Goal: Information Seeking & Learning: Find specific fact

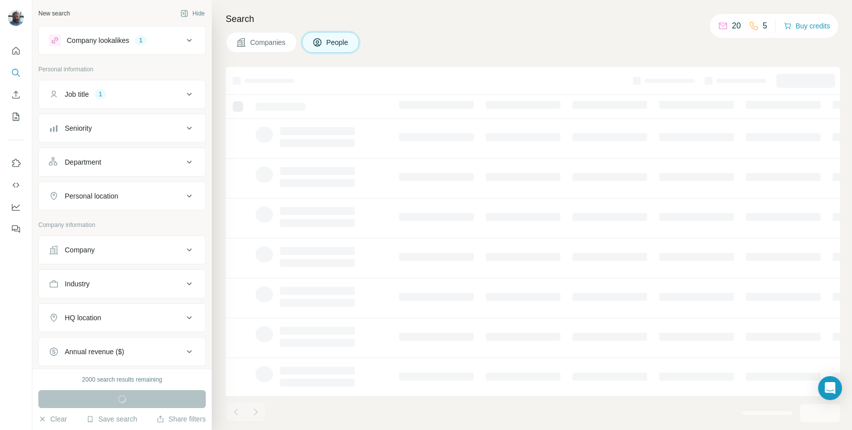
click at [271, 43] on span "Companies" at bounding box center [268, 42] width 36 height 10
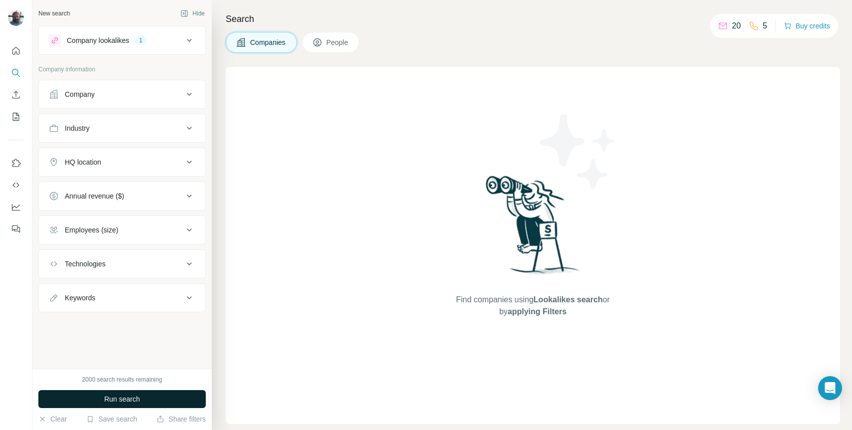
click at [135, 395] on span "Run search" at bounding box center [122, 399] width 36 height 10
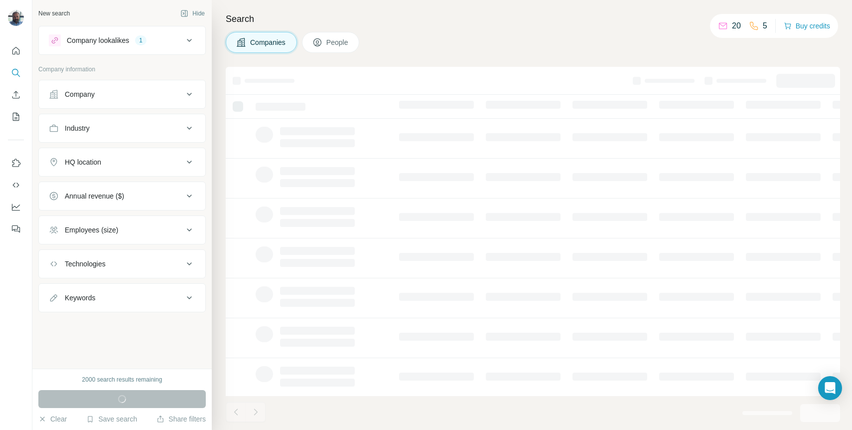
click at [336, 48] on button "People" at bounding box center [331, 42] width 58 height 21
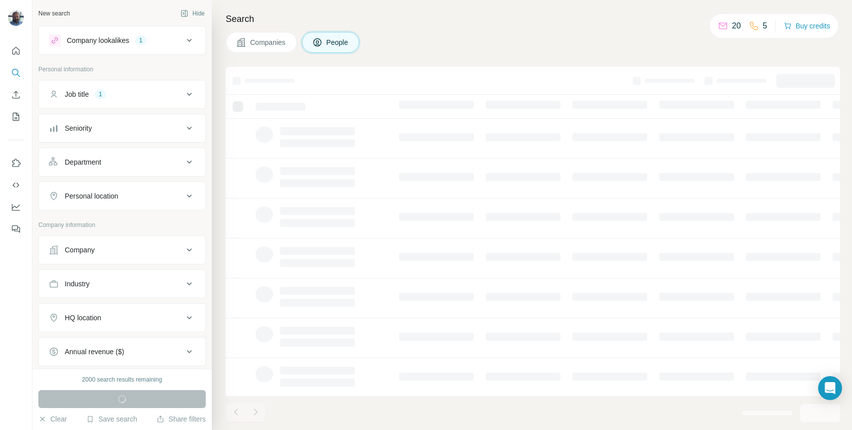
click at [188, 98] on button "Job title 1" at bounding box center [122, 94] width 166 height 24
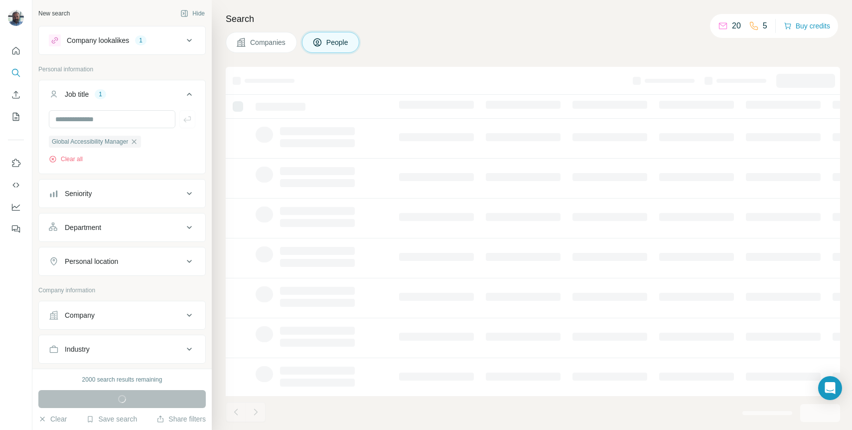
click at [188, 98] on button "Job title 1" at bounding box center [122, 96] width 166 height 28
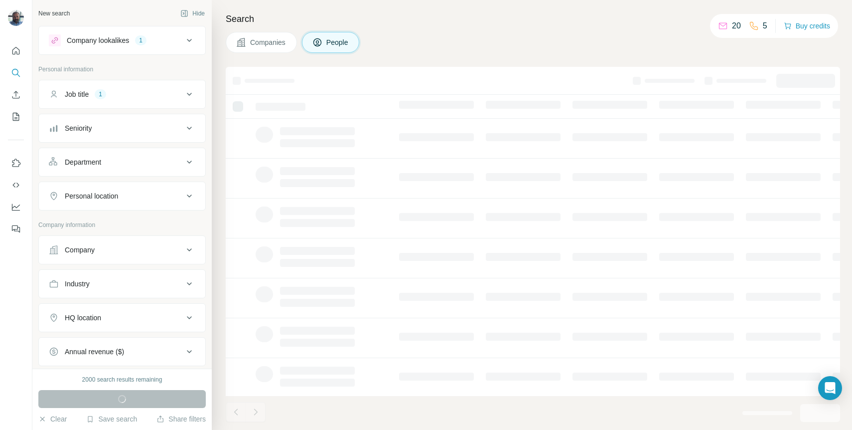
click at [184, 39] on icon at bounding box center [189, 40] width 12 height 12
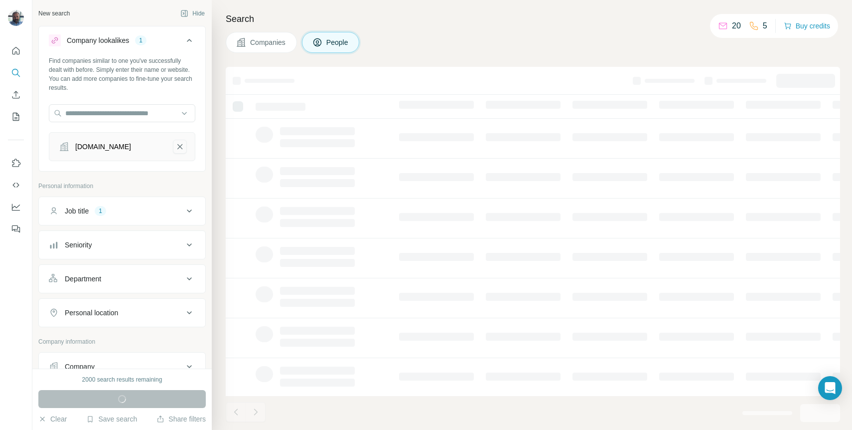
click at [175, 148] on icon "flutter.com-remove-button" at bounding box center [179, 147] width 9 height 10
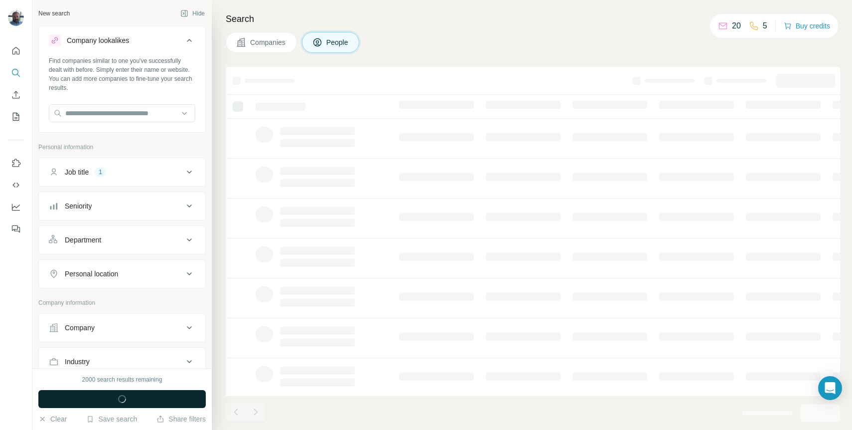
click at [184, 172] on icon at bounding box center [189, 172] width 12 height 12
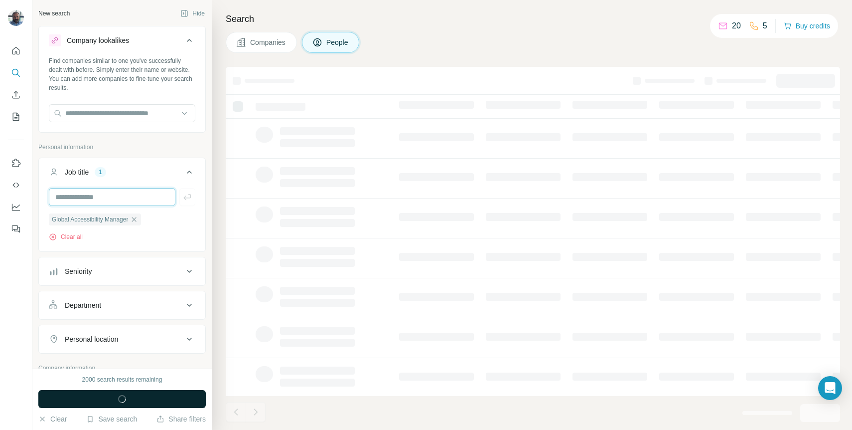
click at [117, 197] on input "text" at bounding box center [112, 197] width 127 height 18
click at [86, 197] on input "**********" at bounding box center [112, 197] width 127 height 18
type input "**********"
click at [183, 199] on icon "button" at bounding box center [187, 197] width 10 height 10
click at [120, 200] on input "text" at bounding box center [112, 197] width 127 height 18
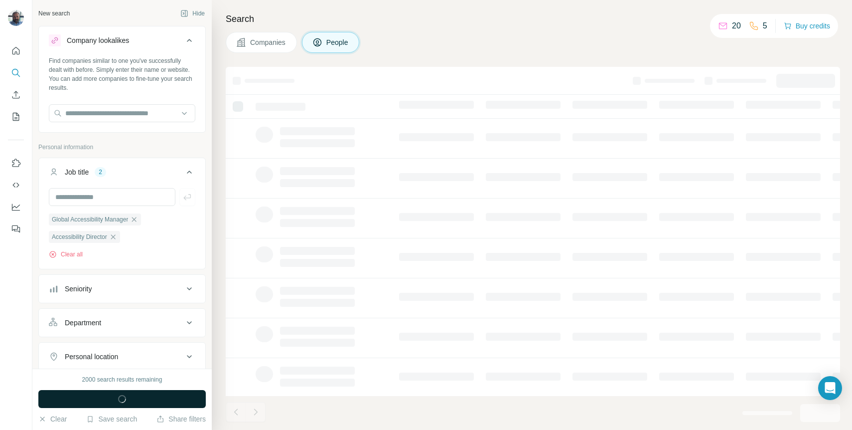
click at [137, 398] on span "button" at bounding box center [122, 399] width 36 height 10
click at [179, 120] on input "text" at bounding box center [122, 113] width 147 height 18
click at [301, 16] on h4 "Search" at bounding box center [533, 19] width 615 height 14
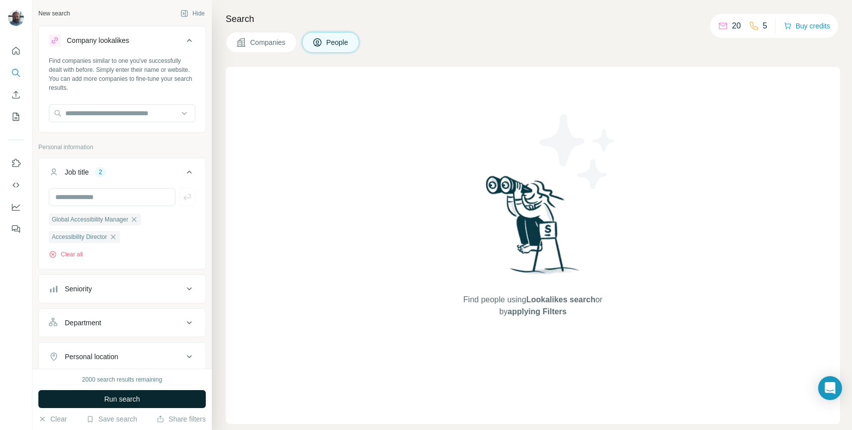
click at [147, 398] on button "Run search" at bounding box center [121, 399] width 167 height 18
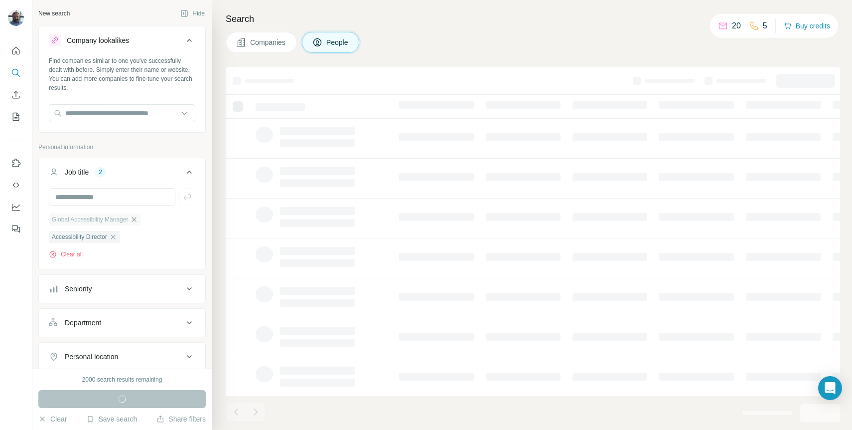
click at [138, 220] on icon "button" at bounding box center [134, 219] width 8 height 8
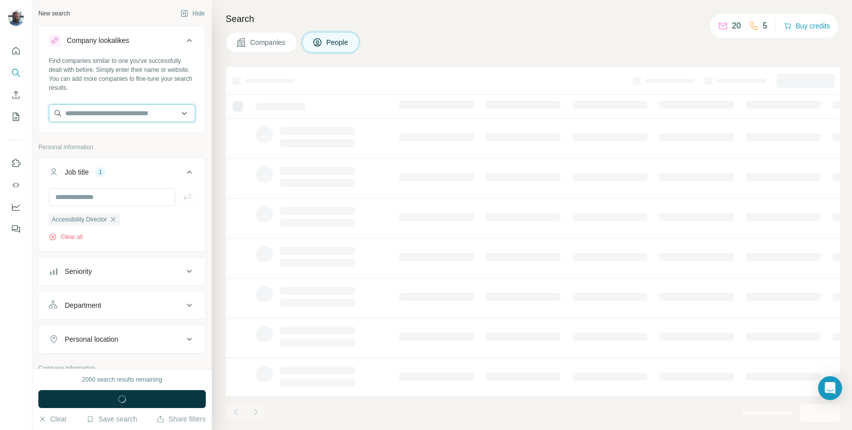
click at [133, 116] on input "text" at bounding box center [122, 113] width 147 height 18
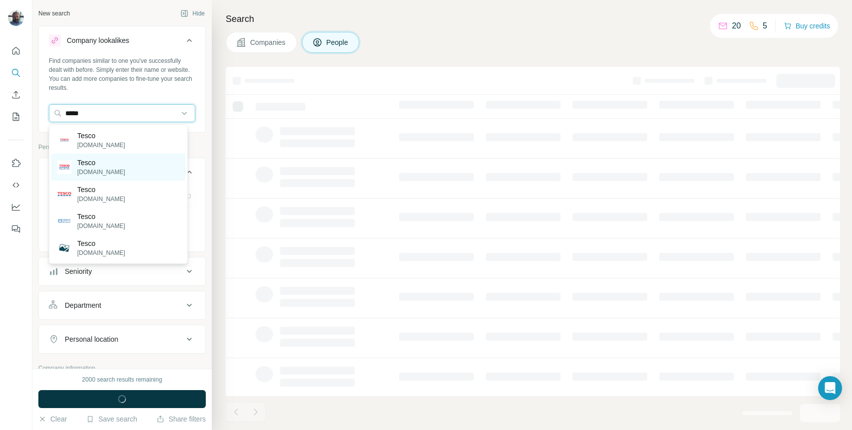
type input "*****"
click at [122, 159] on div "Tesco [DOMAIN_NAME]" at bounding box center [118, 167] width 134 height 27
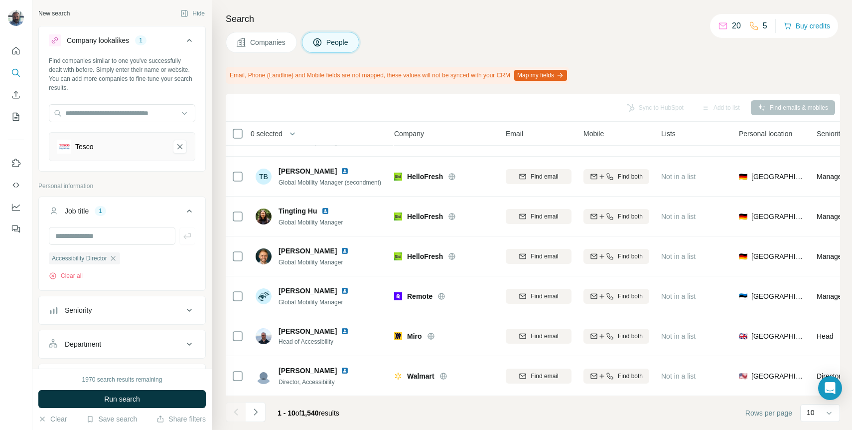
scroll to position [154, 0]
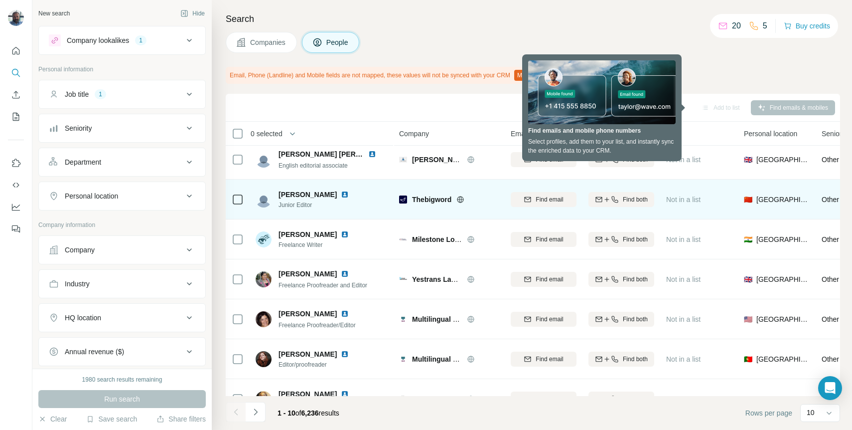
scroll to position [9, 0]
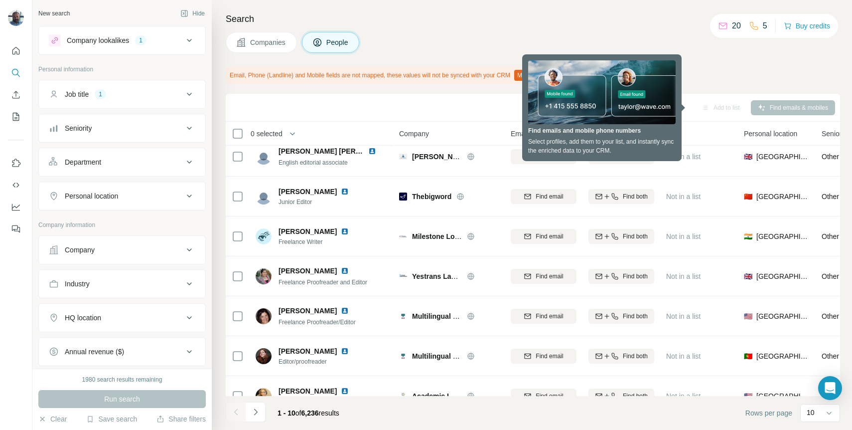
click at [493, 34] on div "Companies People" at bounding box center [533, 42] width 615 height 21
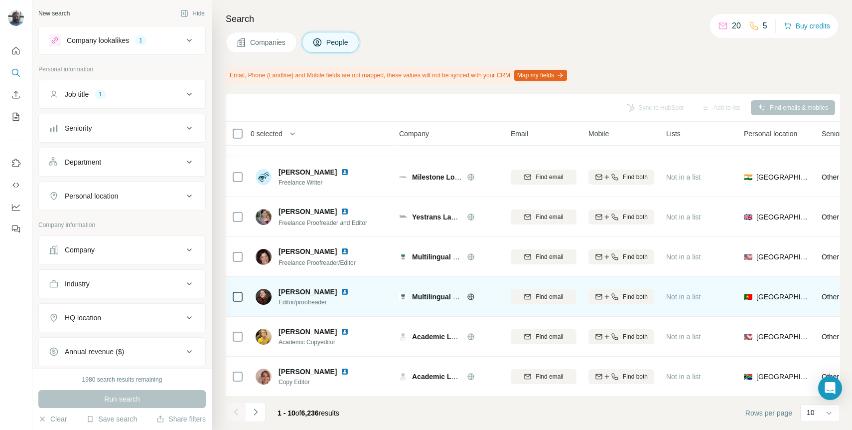
scroll to position [0, 0]
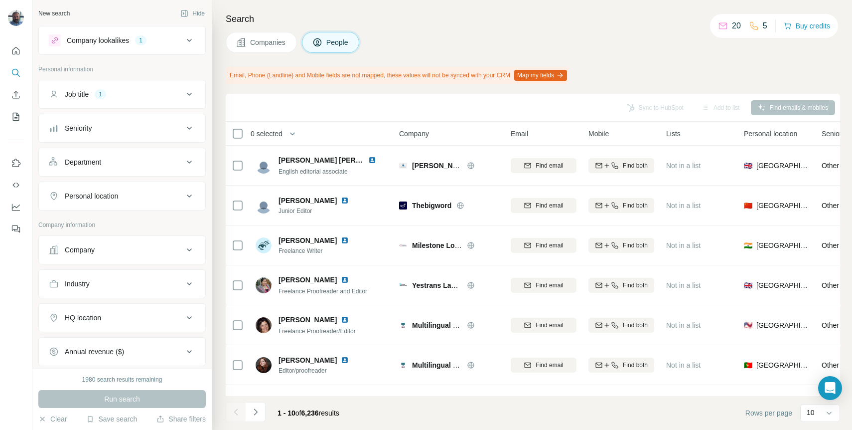
click at [186, 97] on icon at bounding box center [189, 94] width 12 height 12
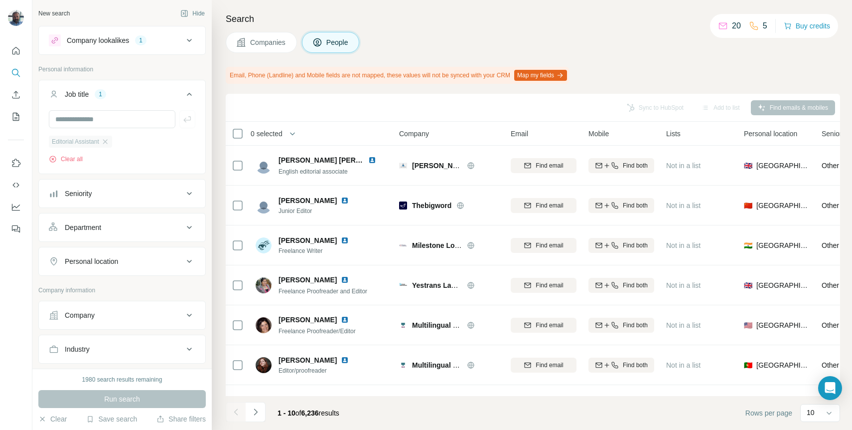
click at [112, 142] on div "Editorial Assistant" at bounding box center [80, 142] width 63 height 12
